Goal: Transaction & Acquisition: Book appointment/travel/reservation

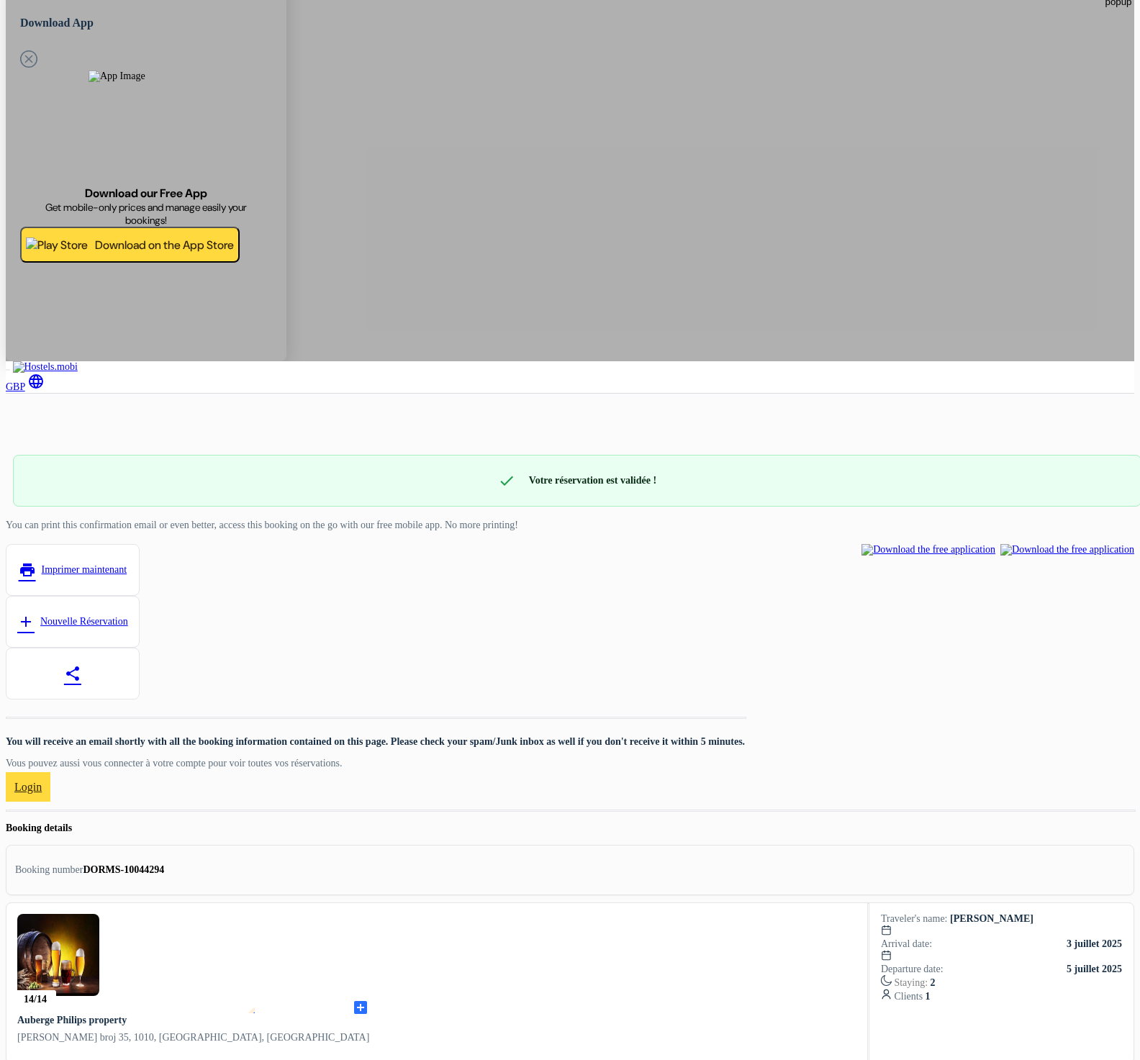
scroll to position [173, 0]
